Goal: Find specific page/section: Find specific page/section

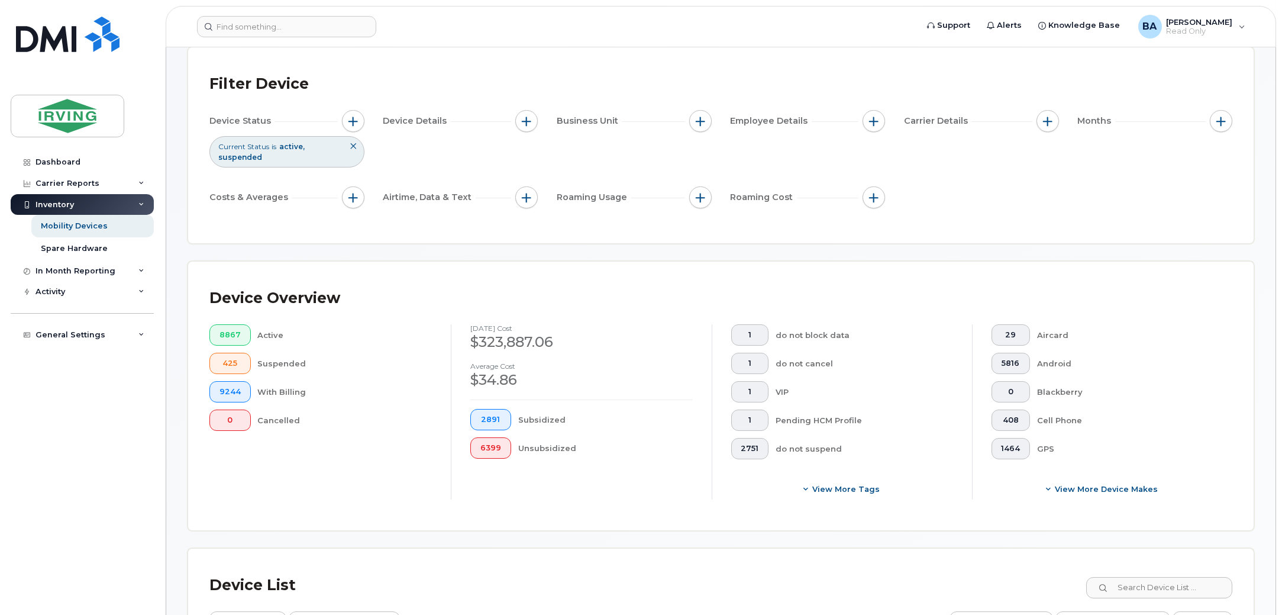
scroll to position [147, 0]
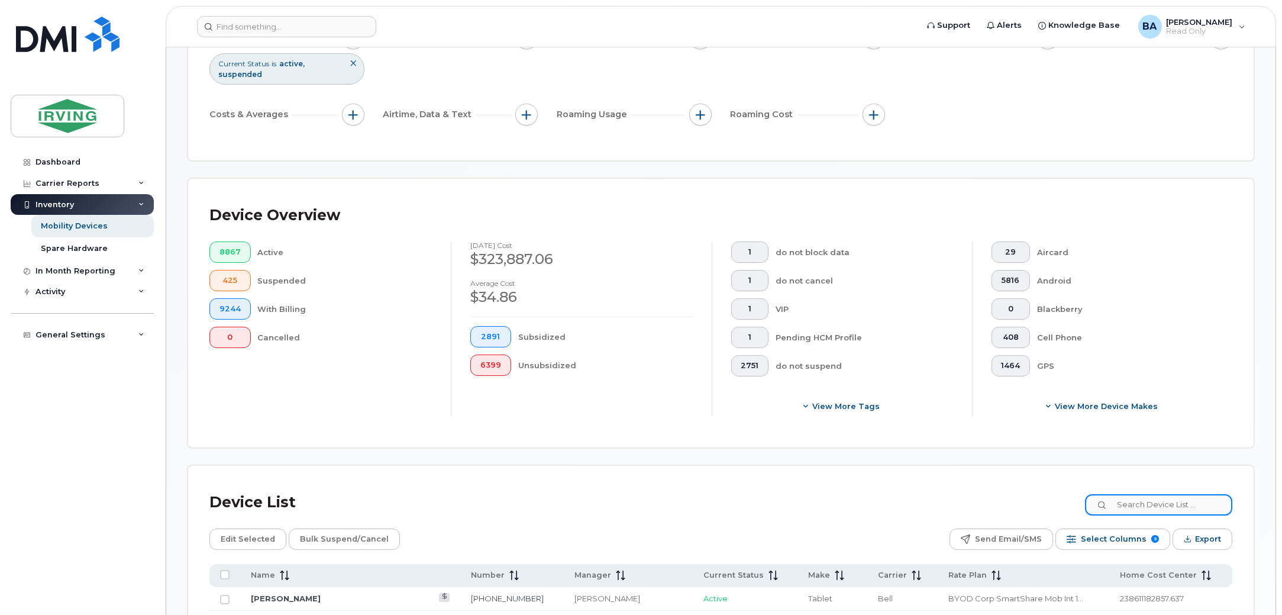
click at [1143, 506] on input at bounding box center [1158, 504] width 147 height 21
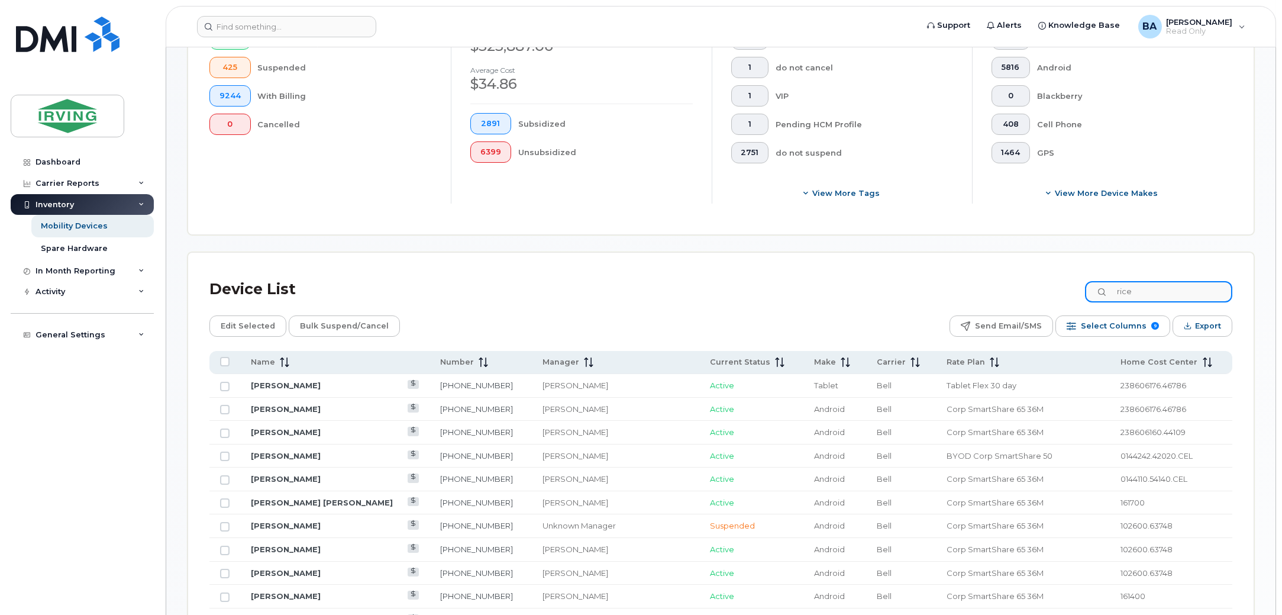
scroll to position [369, 0]
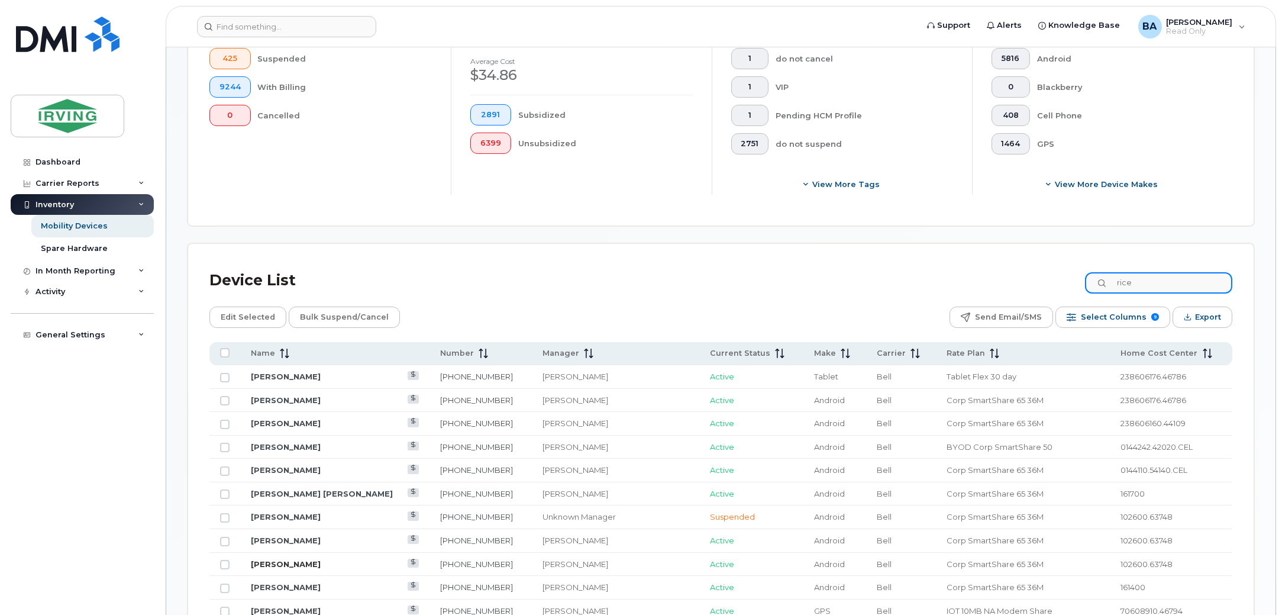
type input "rice"
click at [282, 561] on link "[PERSON_NAME]" at bounding box center [286, 563] width 70 height 9
